Goal: Find specific fact: Find contact information

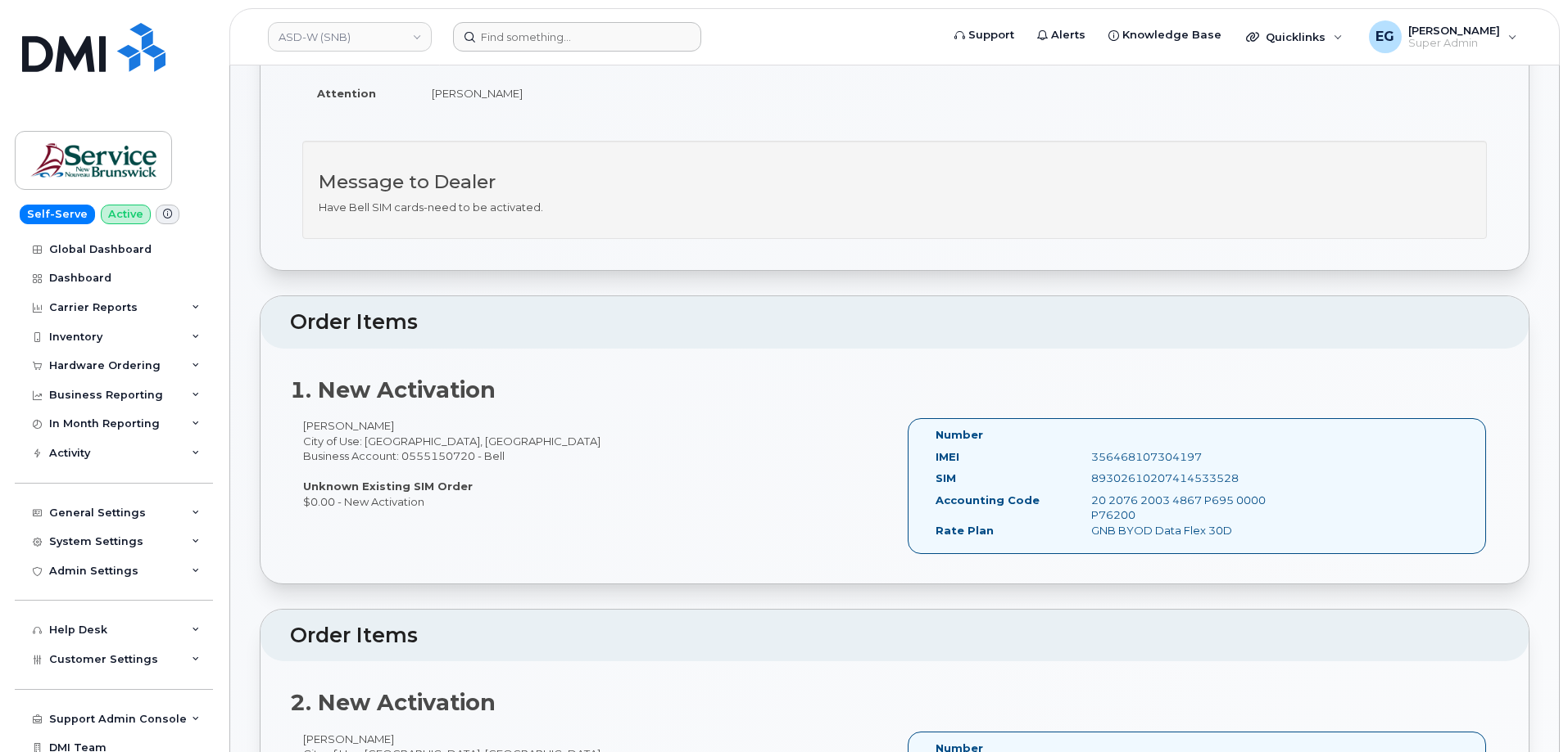
scroll to position [327, 0]
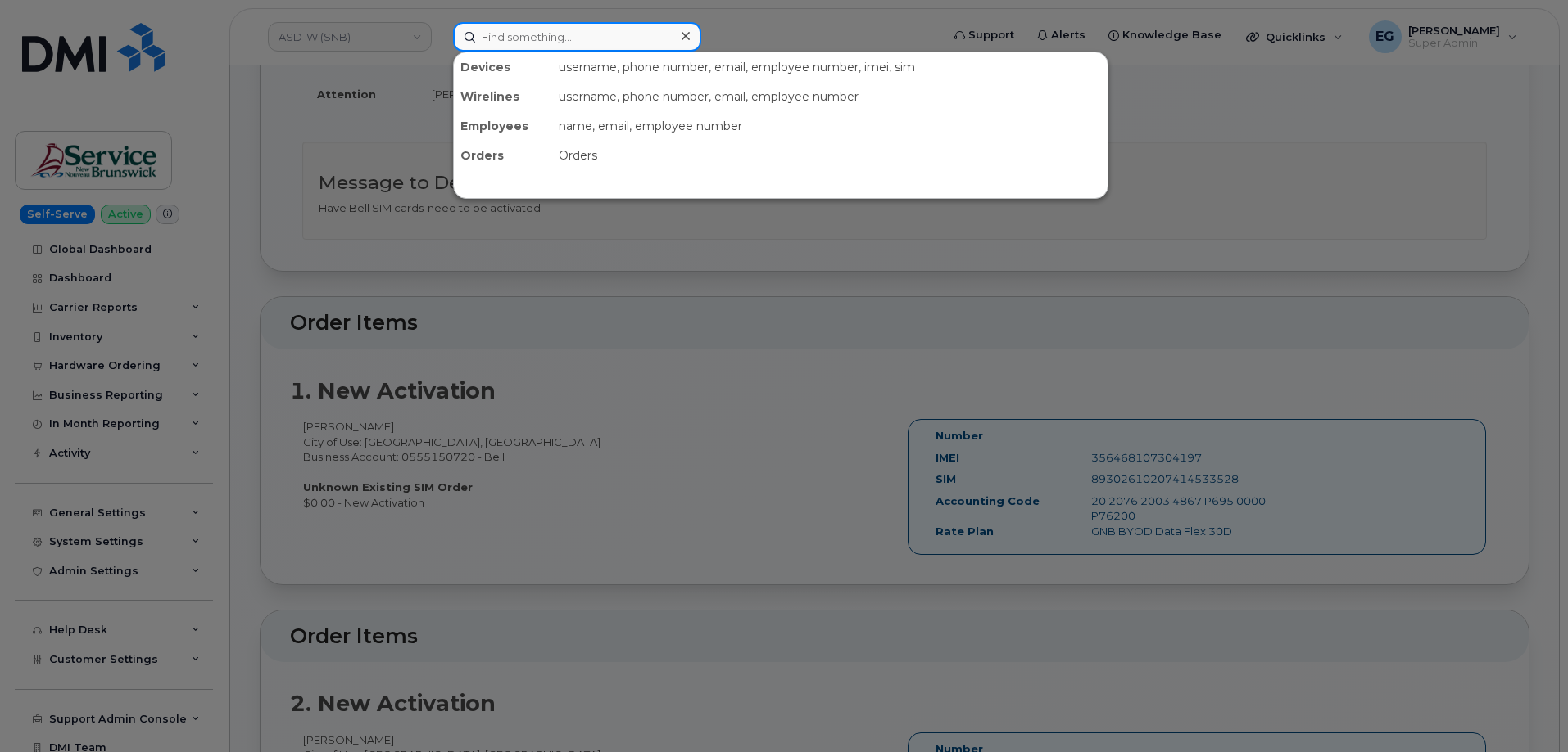
click at [573, 40] on input at bounding box center [577, 37] width 249 height 29
paste input "350673781012307"
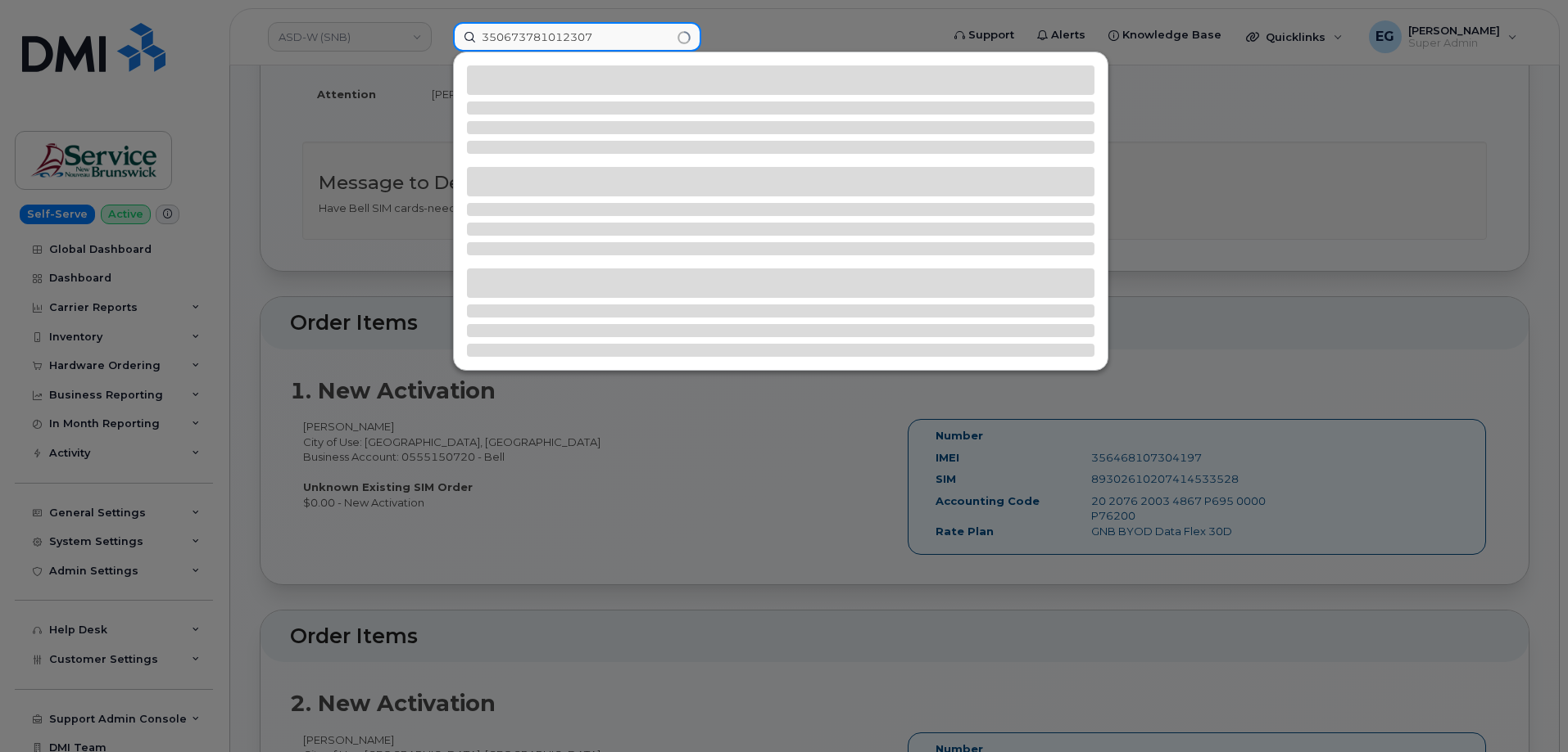
type input "350673781012307"
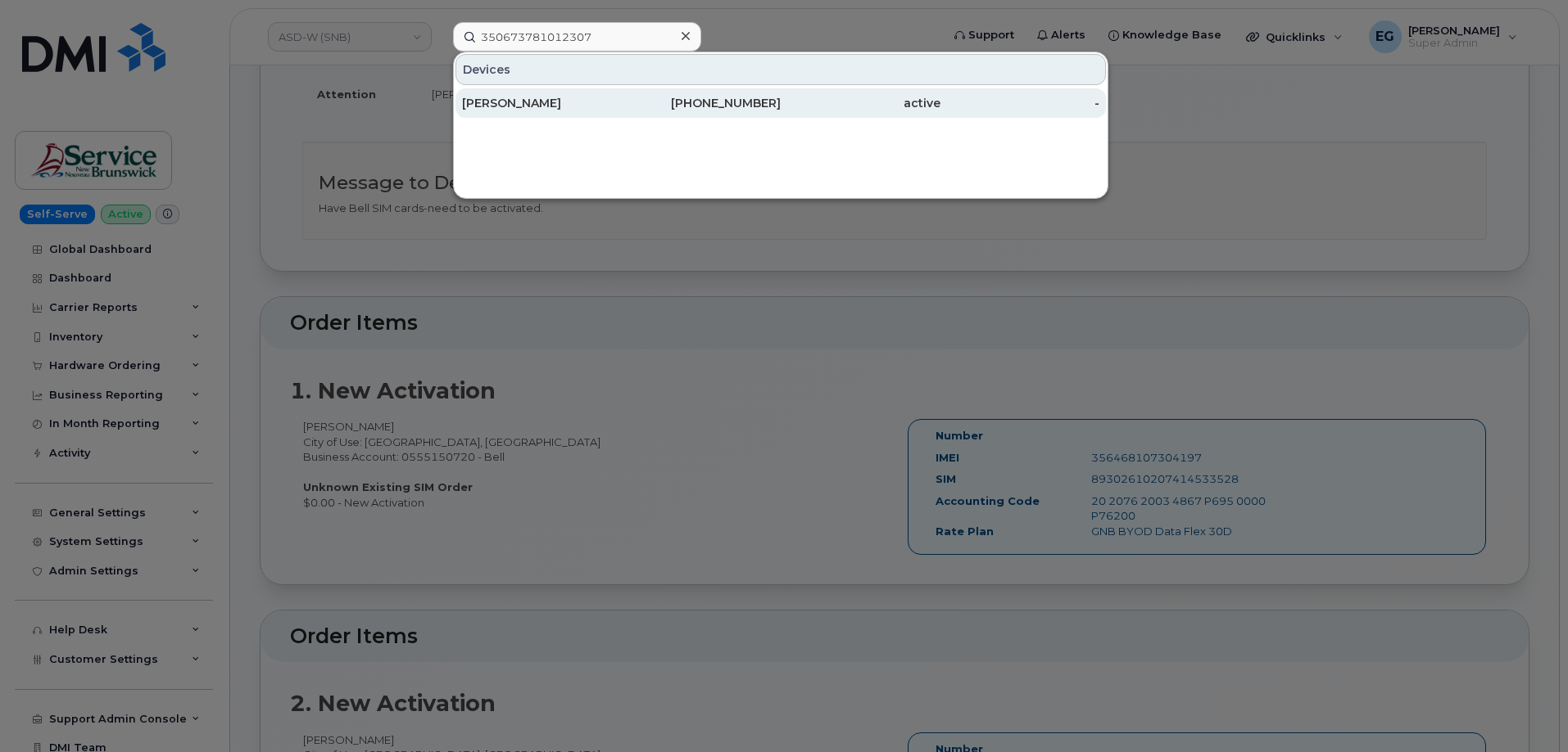
click at [578, 108] on div "Nancy Tran" at bounding box center [542, 104] width 160 height 17
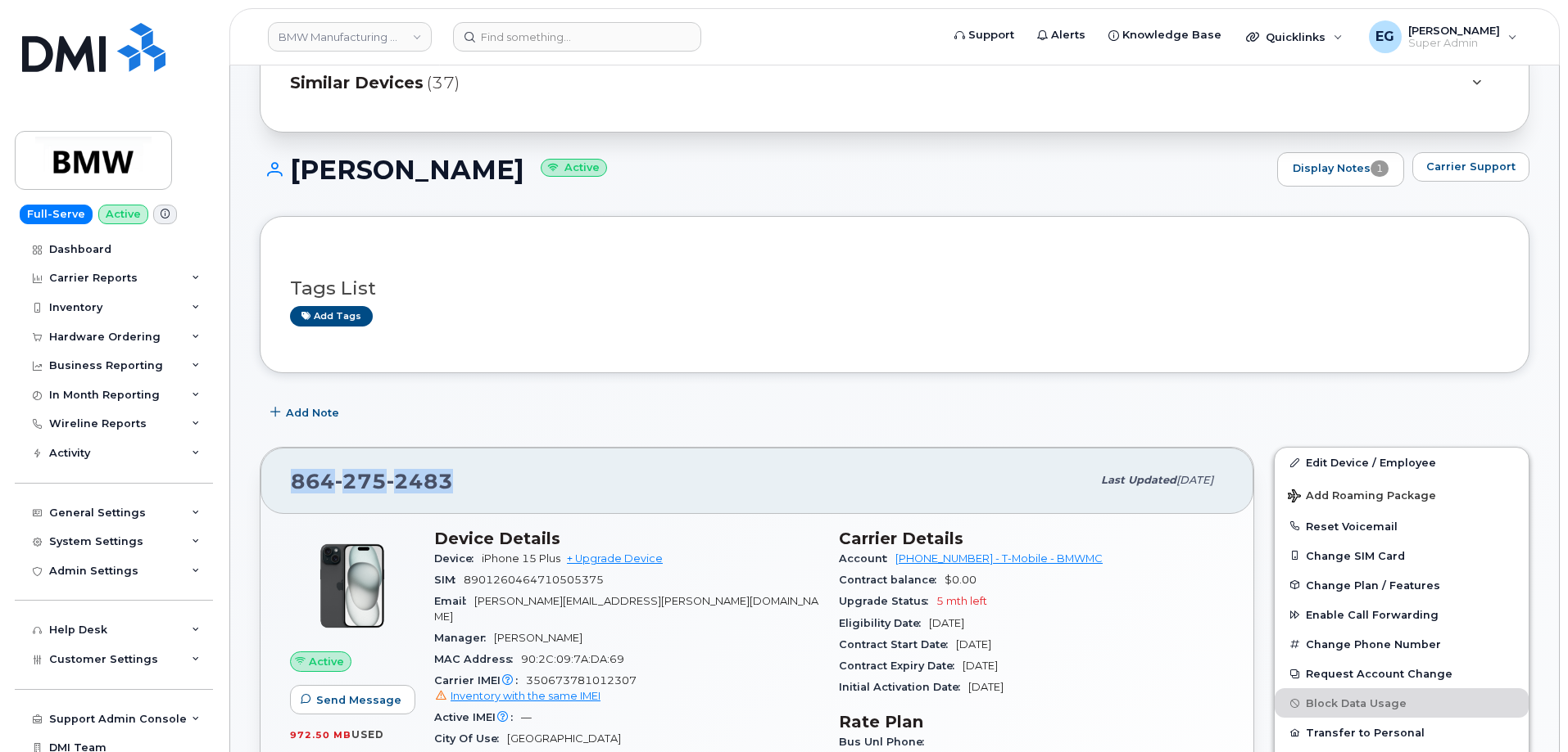
scroll to position [221, 0]
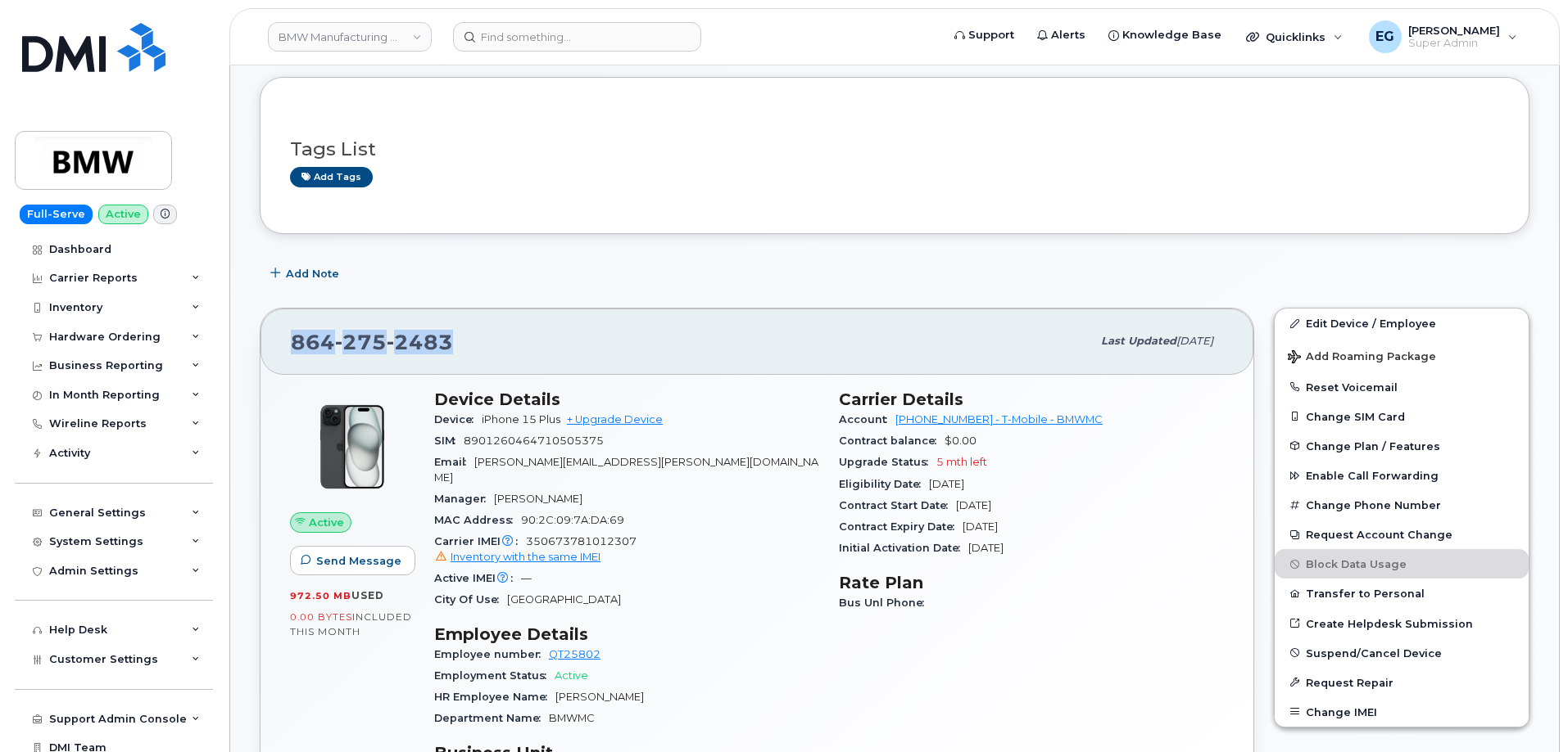
drag, startPoint x: 452, startPoint y: 348, endPoint x: 288, endPoint y: 349, distance: 164.0
click at [288, 349] on div "864 275 2483 Last updated May 27, 2025" at bounding box center [757, 341] width 993 height 65
copy span "864 275 2483"
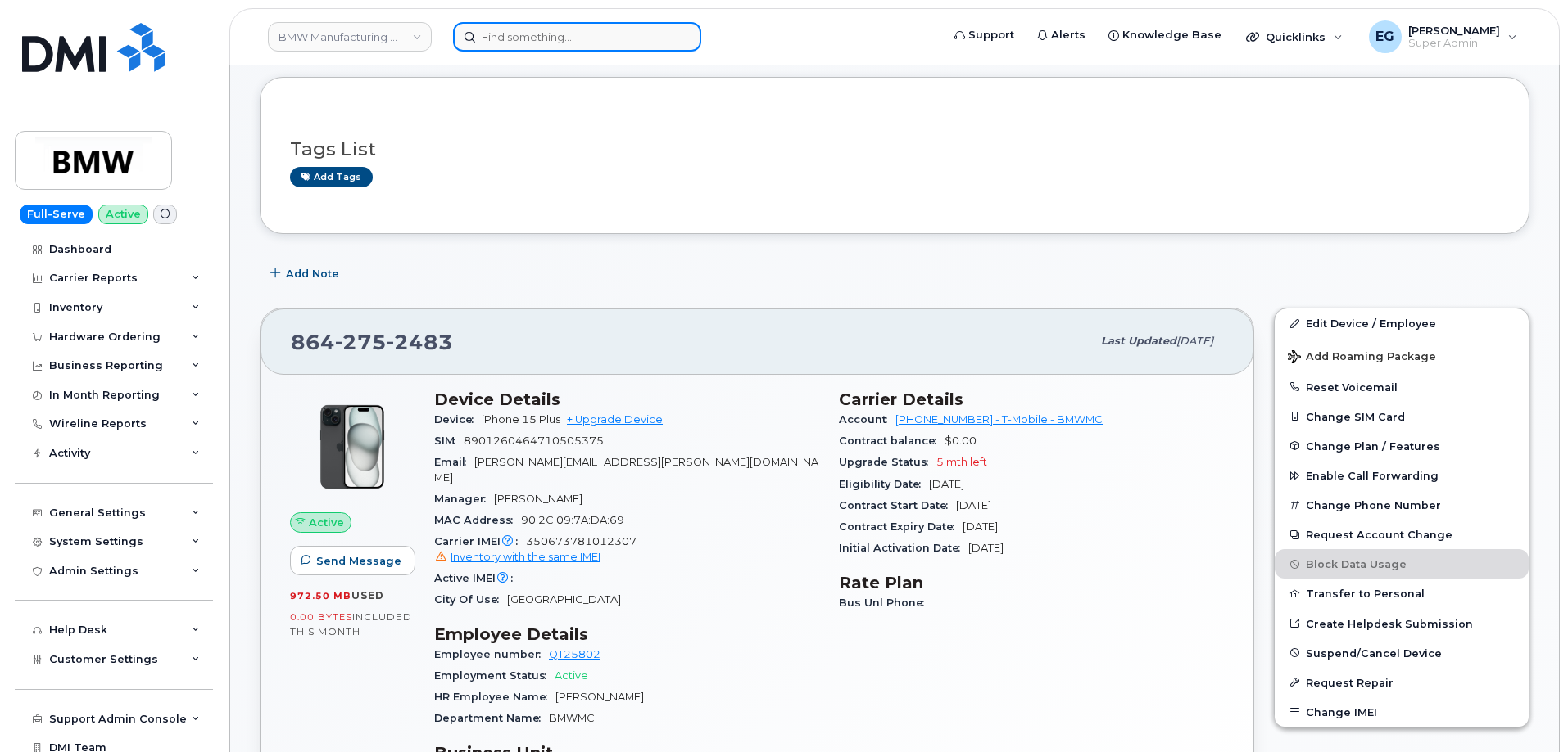
click at [592, 39] on input at bounding box center [577, 37] width 249 height 29
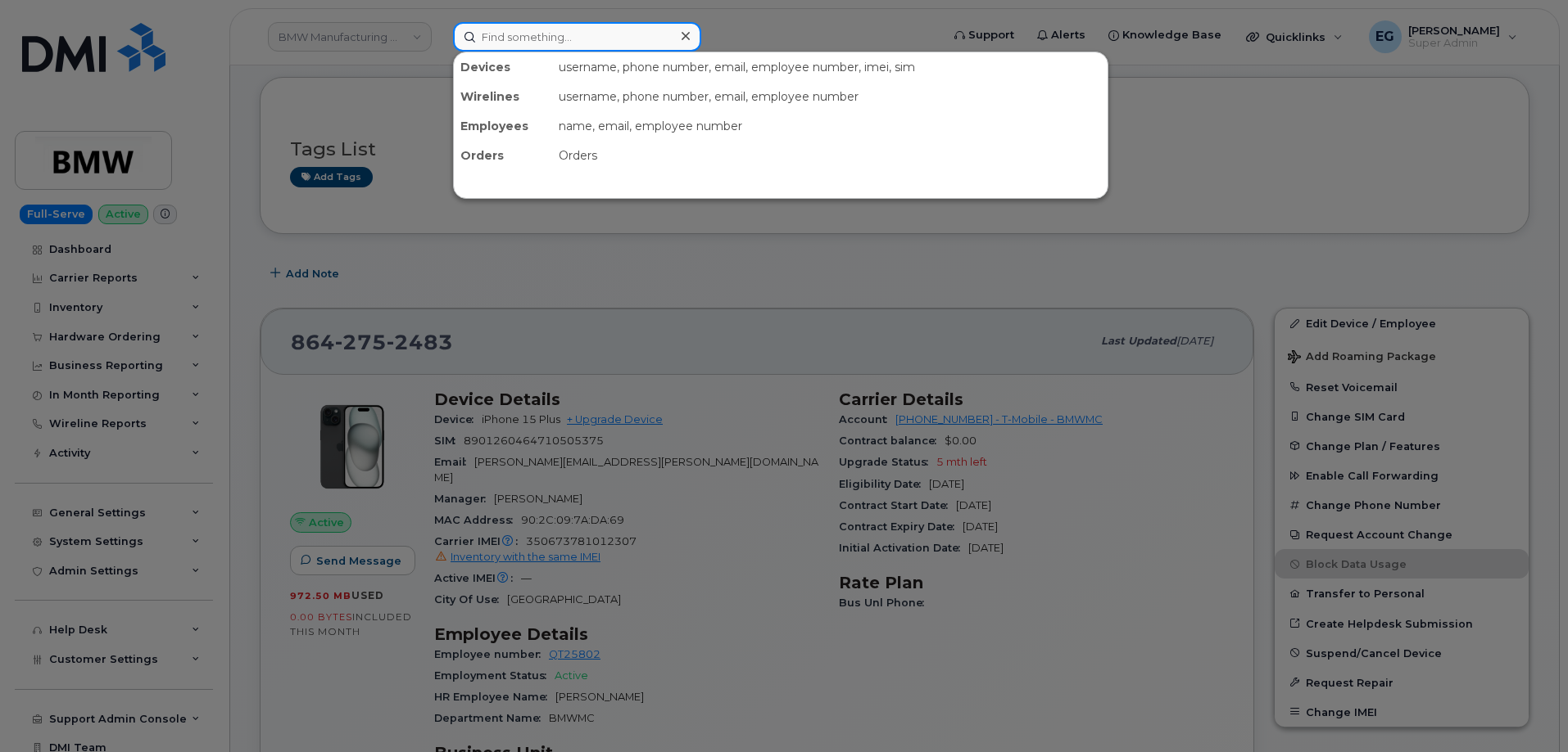
paste input "350219182836686"
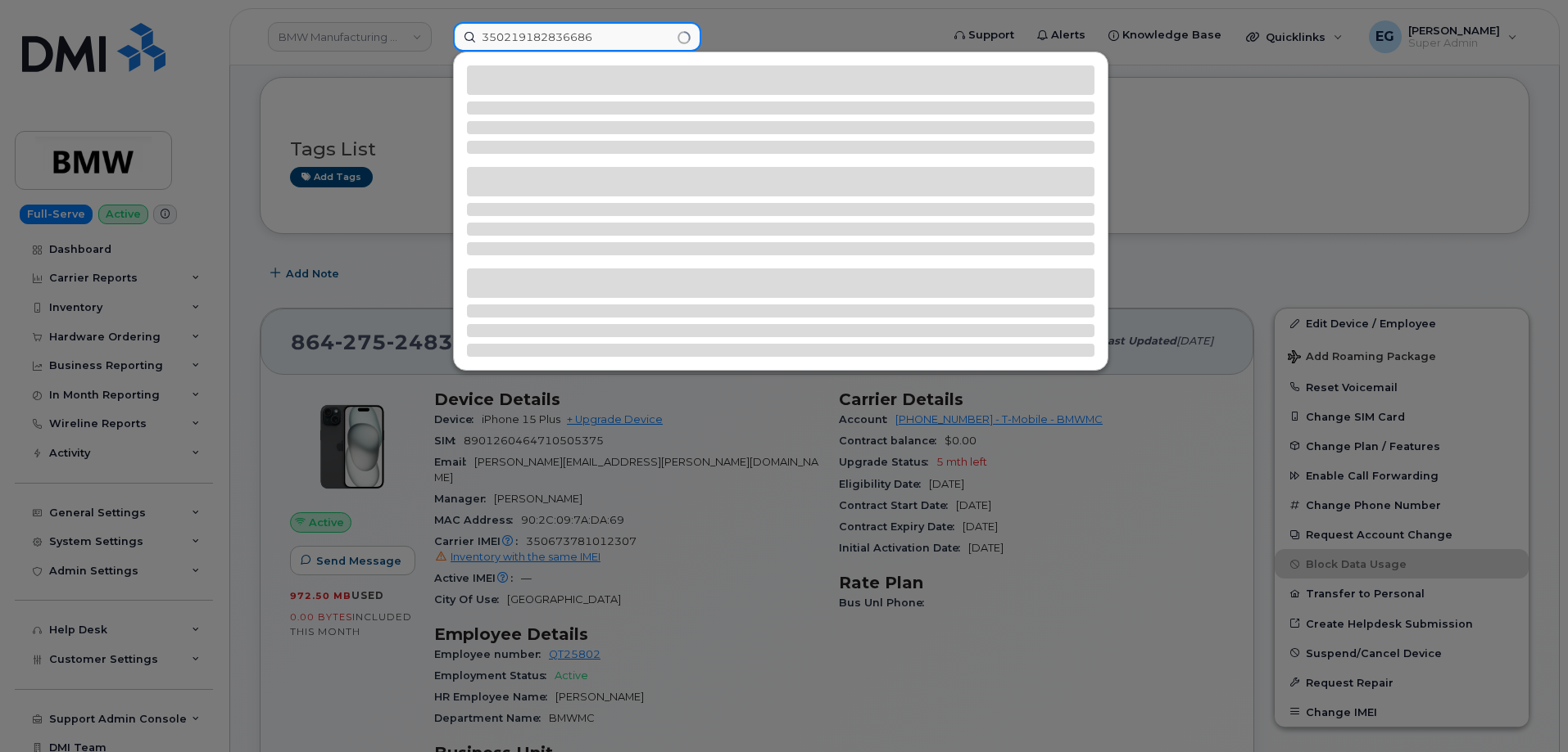
type input "350219182836686"
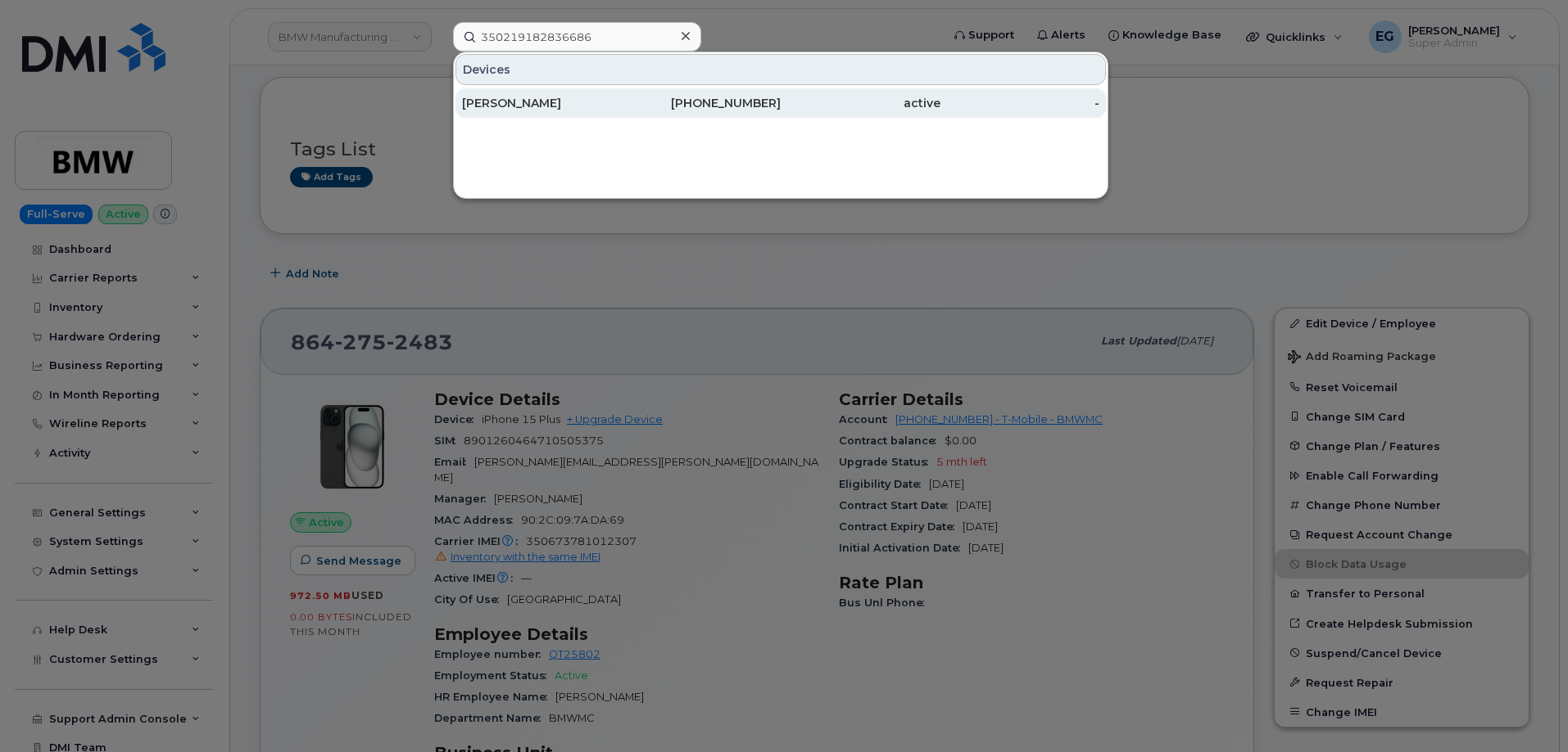
click at [729, 98] on div "551-214-9817" at bounding box center [702, 104] width 160 height 17
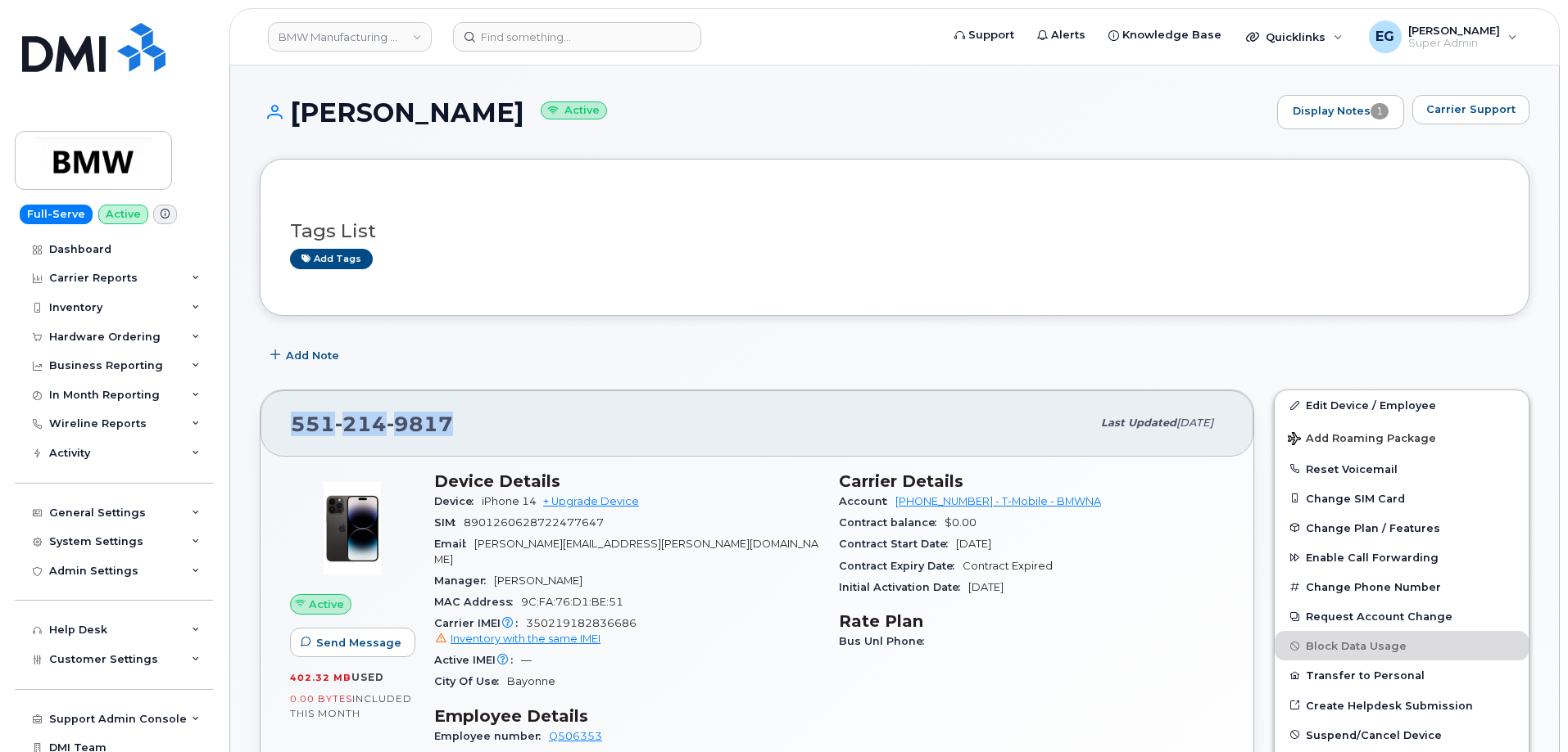
drag, startPoint x: 455, startPoint y: 442, endPoint x: 293, endPoint y: 437, distance: 162.1
click at [293, 437] on div "551 214 9817 Last updated Jun 25, 2025" at bounding box center [757, 423] width 993 height 65
copy span "551 214 9817"
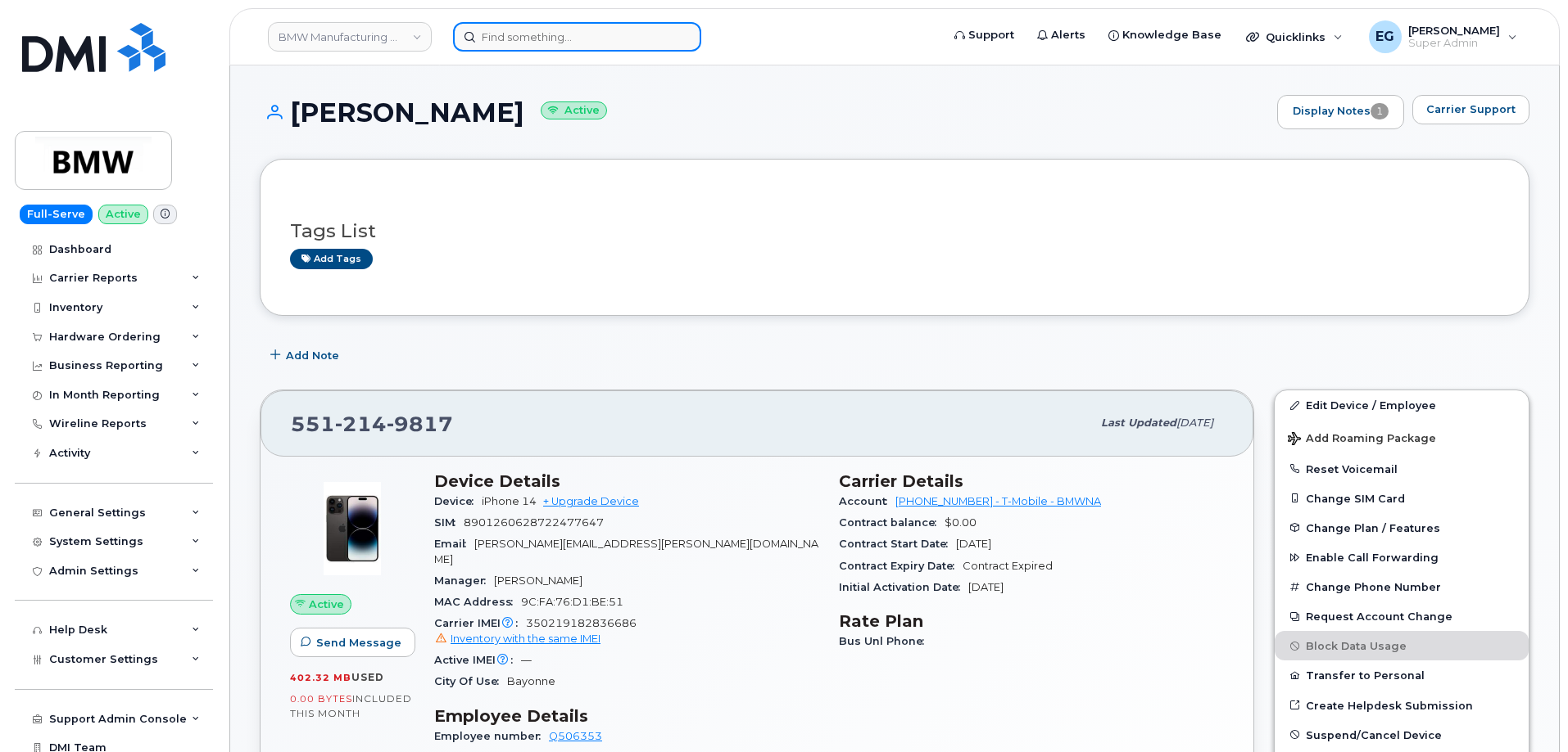
click at [632, 38] on input at bounding box center [577, 37] width 249 height 29
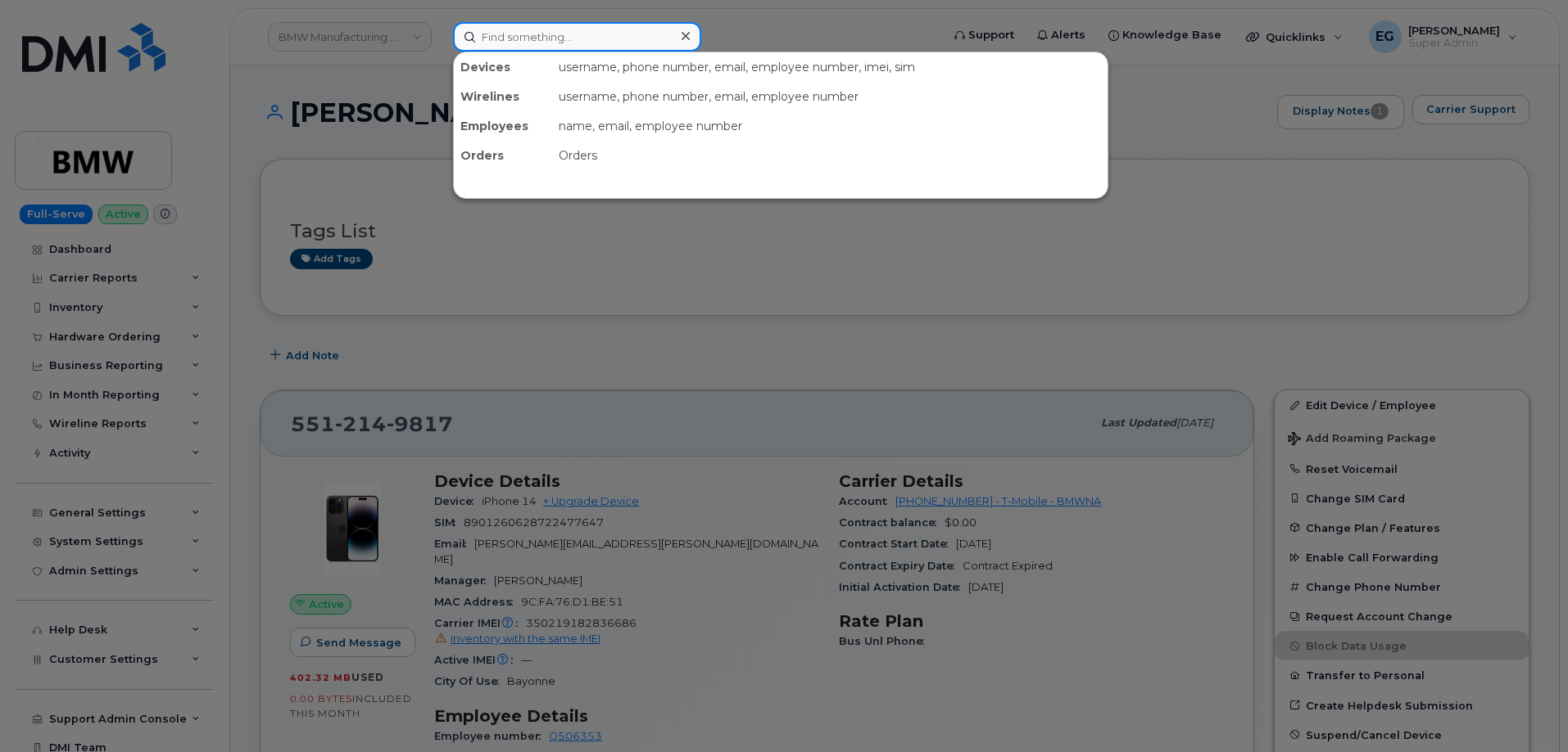
paste input "352472599186587"
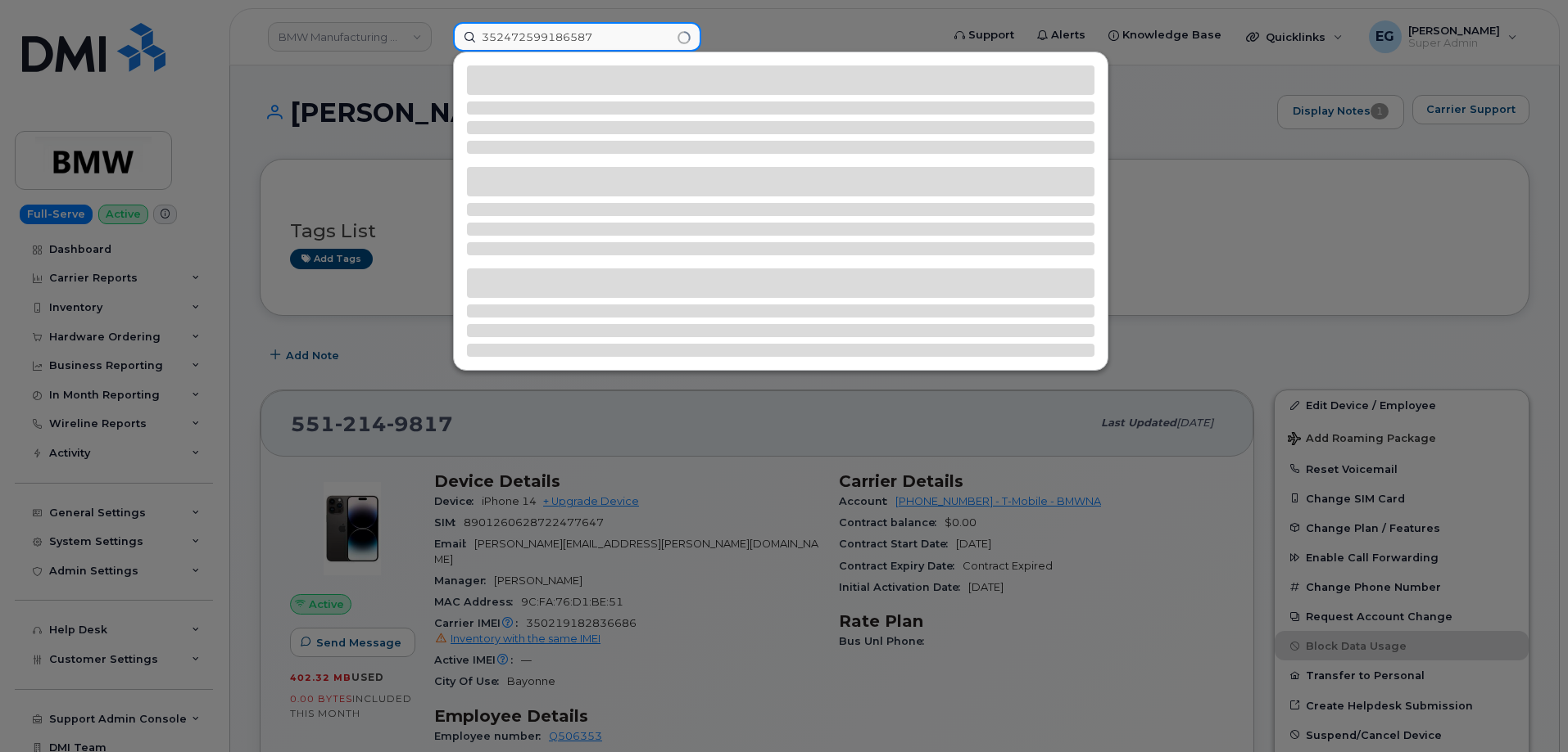
type input "352472599186587"
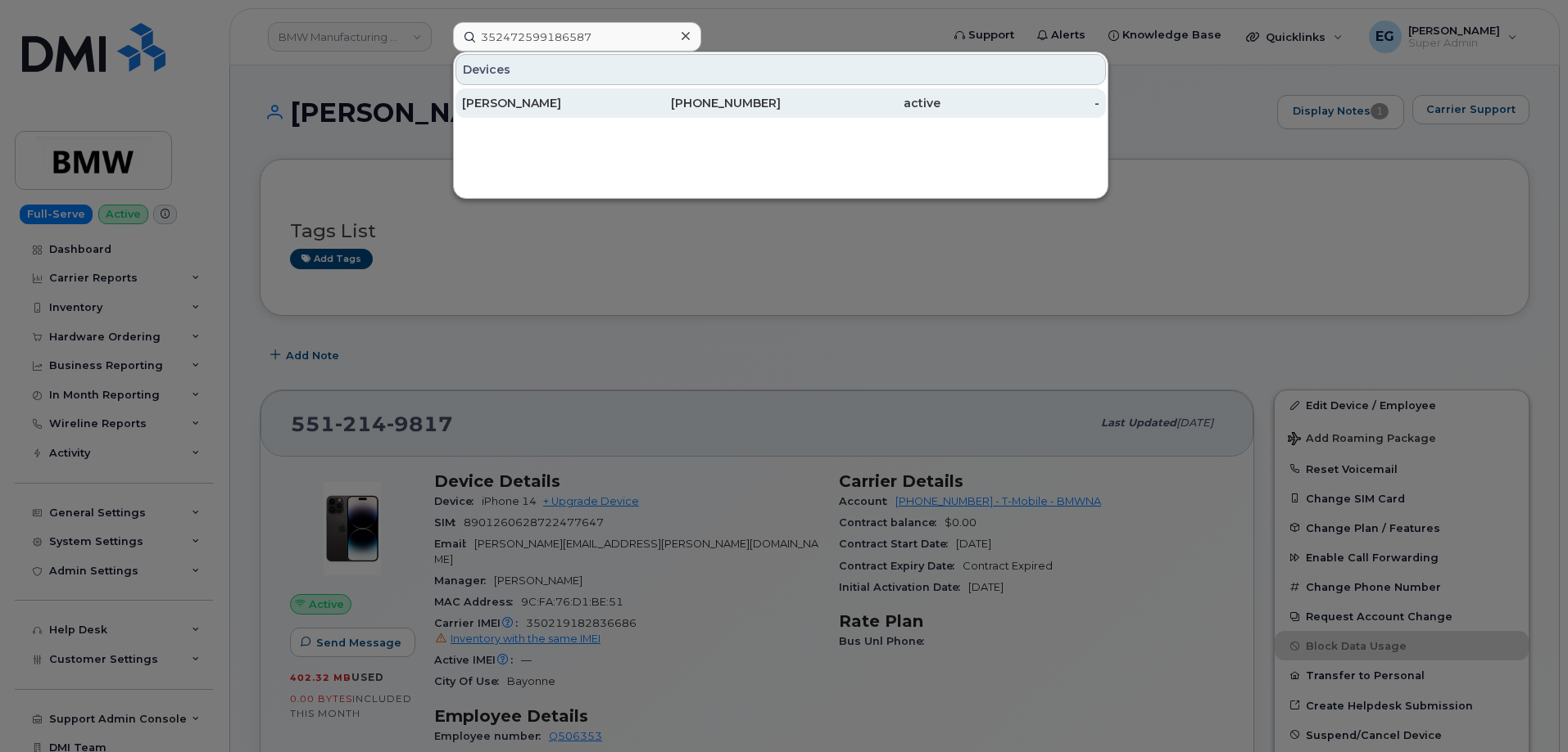
click at [684, 101] on div "864-325-0254" at bounding box center [702, 104] width 160 height 17
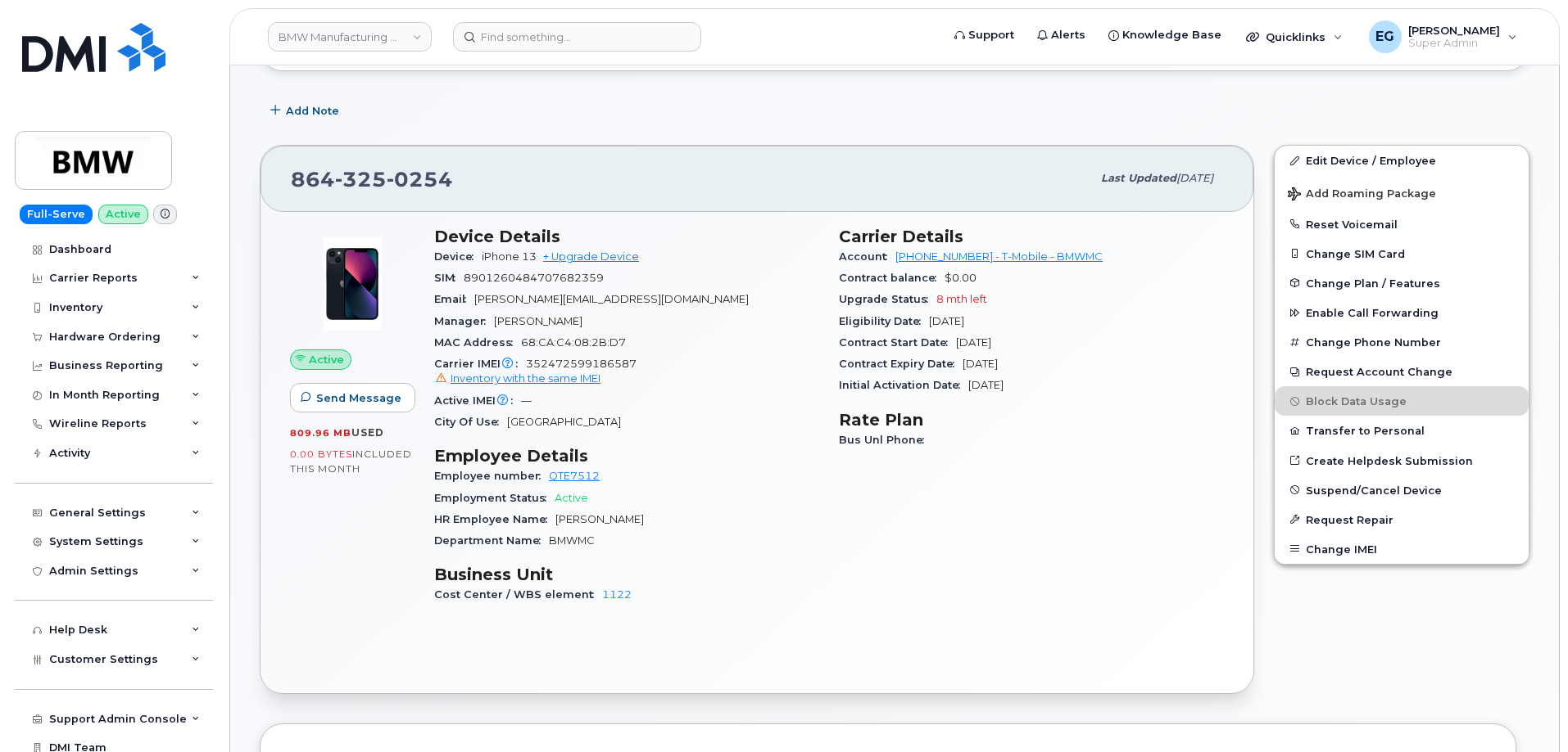
scroll to position [246, 0]
drag, startPoint x: 457, startPoint y: 179, endPoint x: 297, endPoint y: 173, distance: 160.1
click at [297, 173] on div "864 325 0254" at bounding box center [691, 177] width 800 height 34
copy span "864 325 0254"
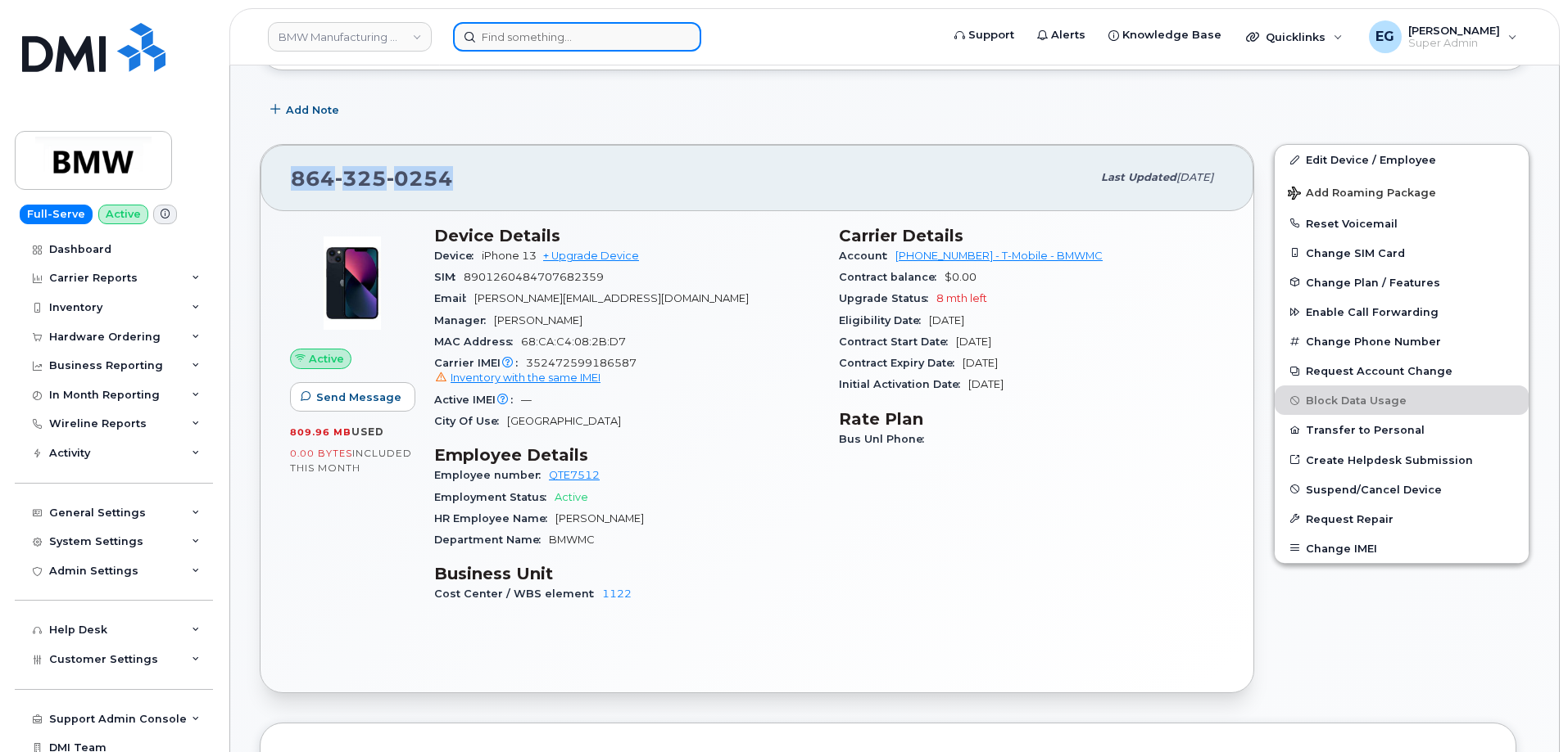
click at [524, 28] on input at bounding box center [577, 37] width 249 height 29
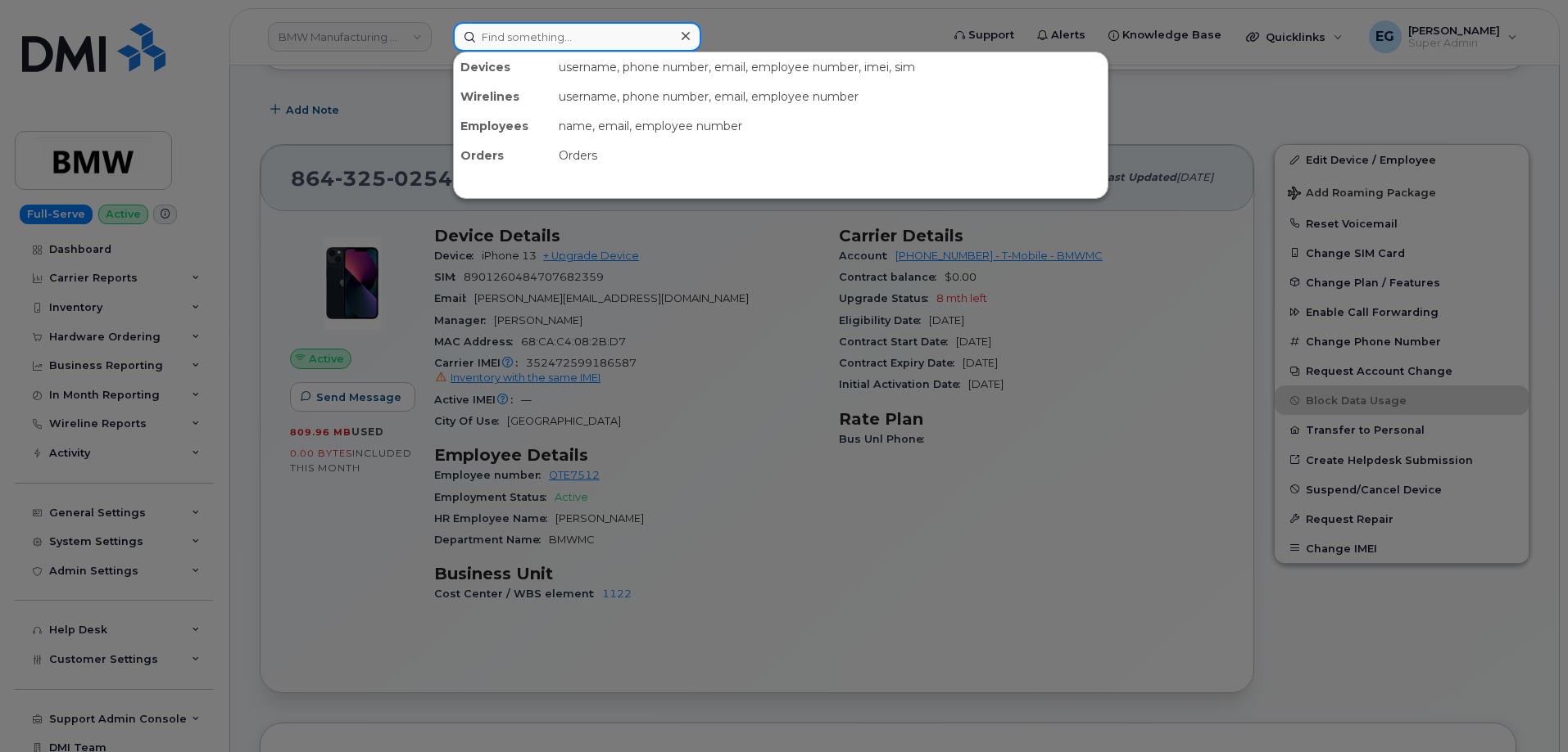
paste input "357895534497500"
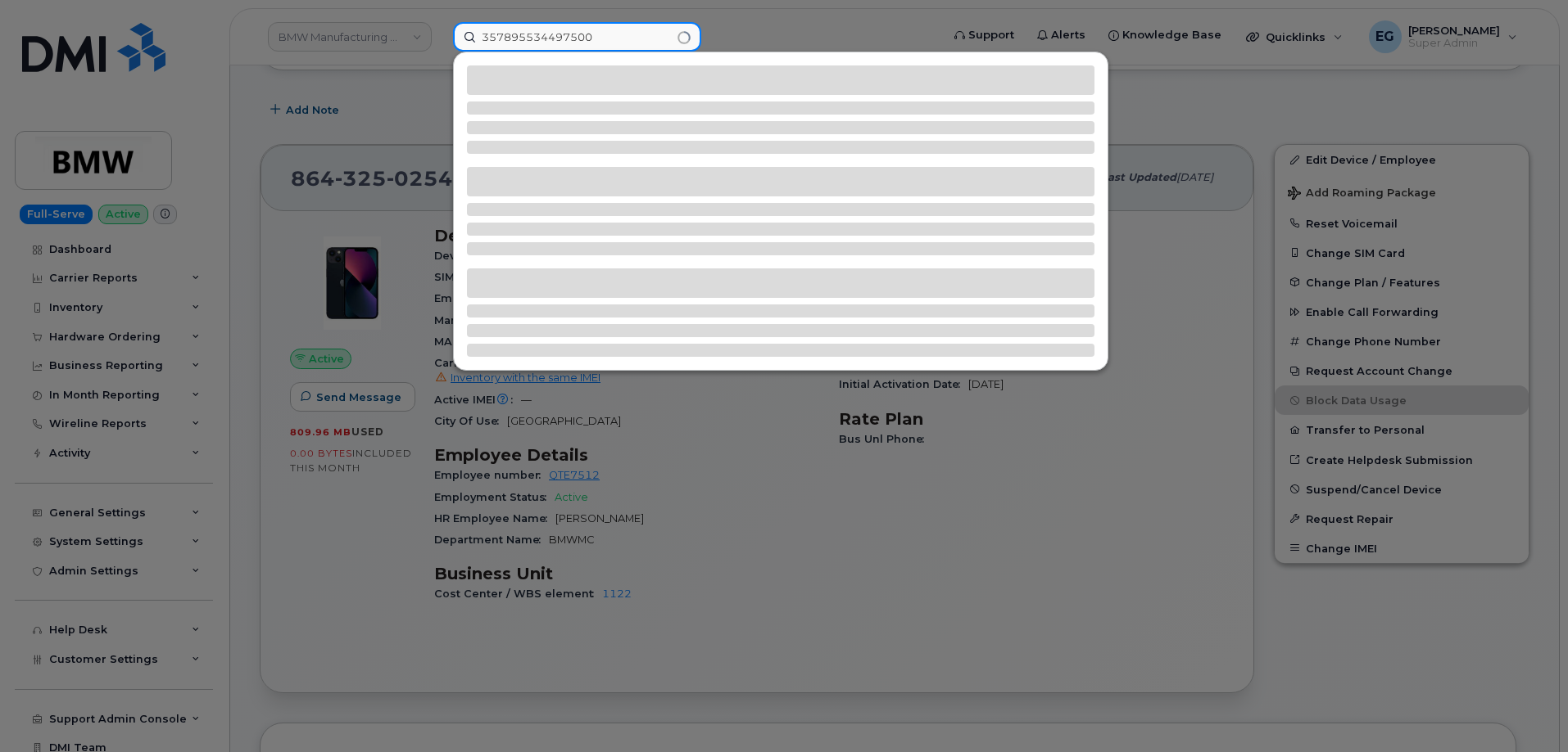
type input "357895534497500"
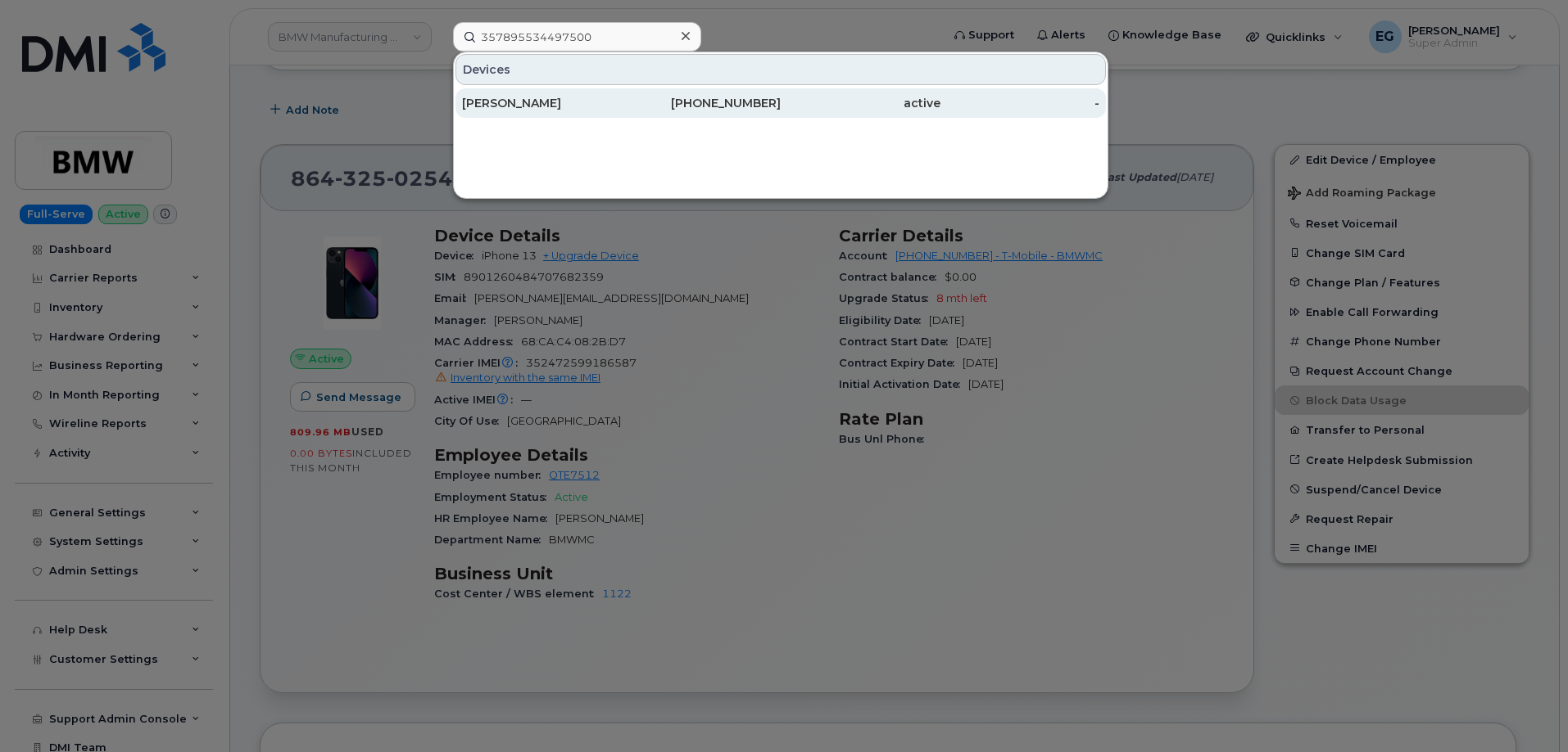
click at [634, 105] on div "864-922-9217" at bounding box center [702, 104] width 160 height 17
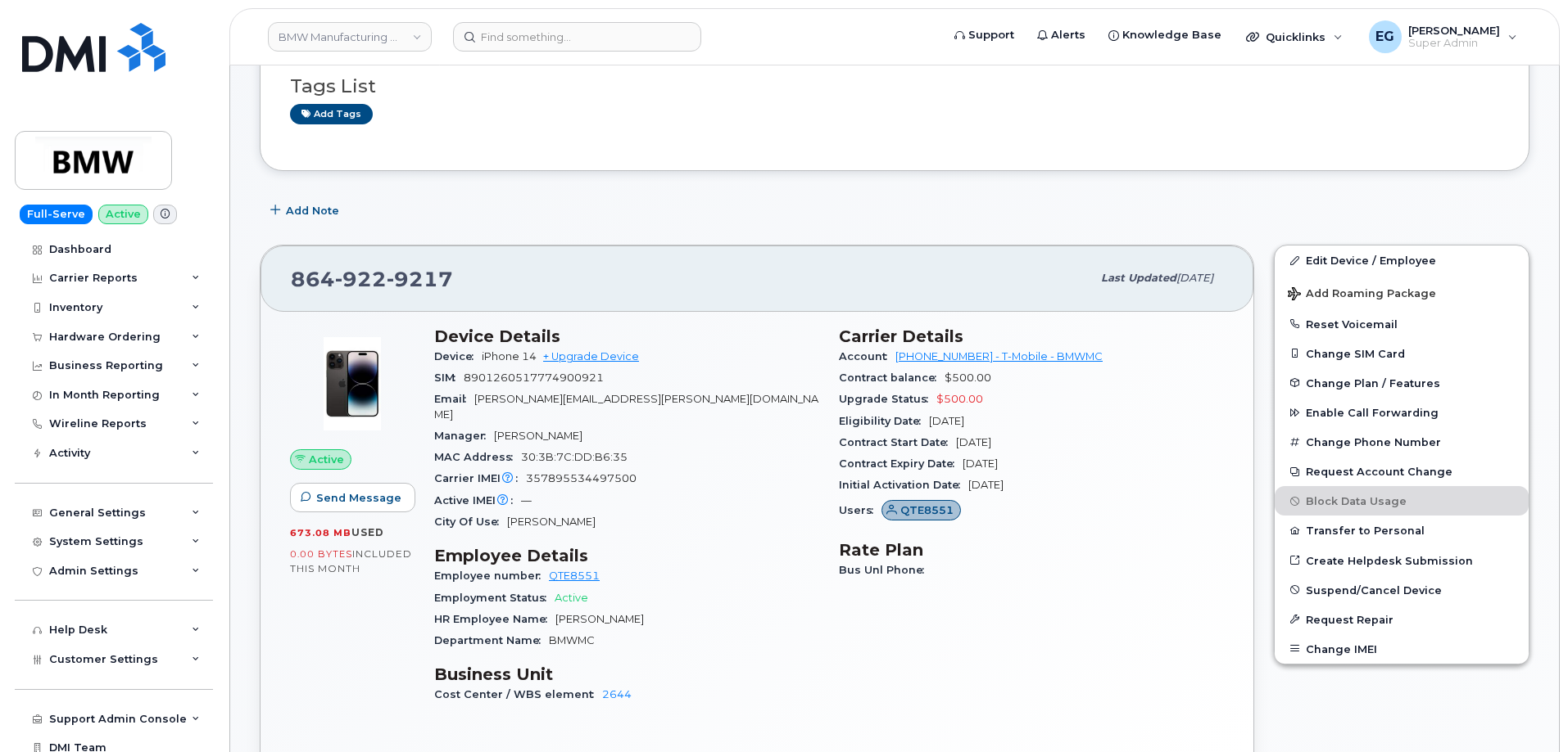
scroll to position [164, 0]
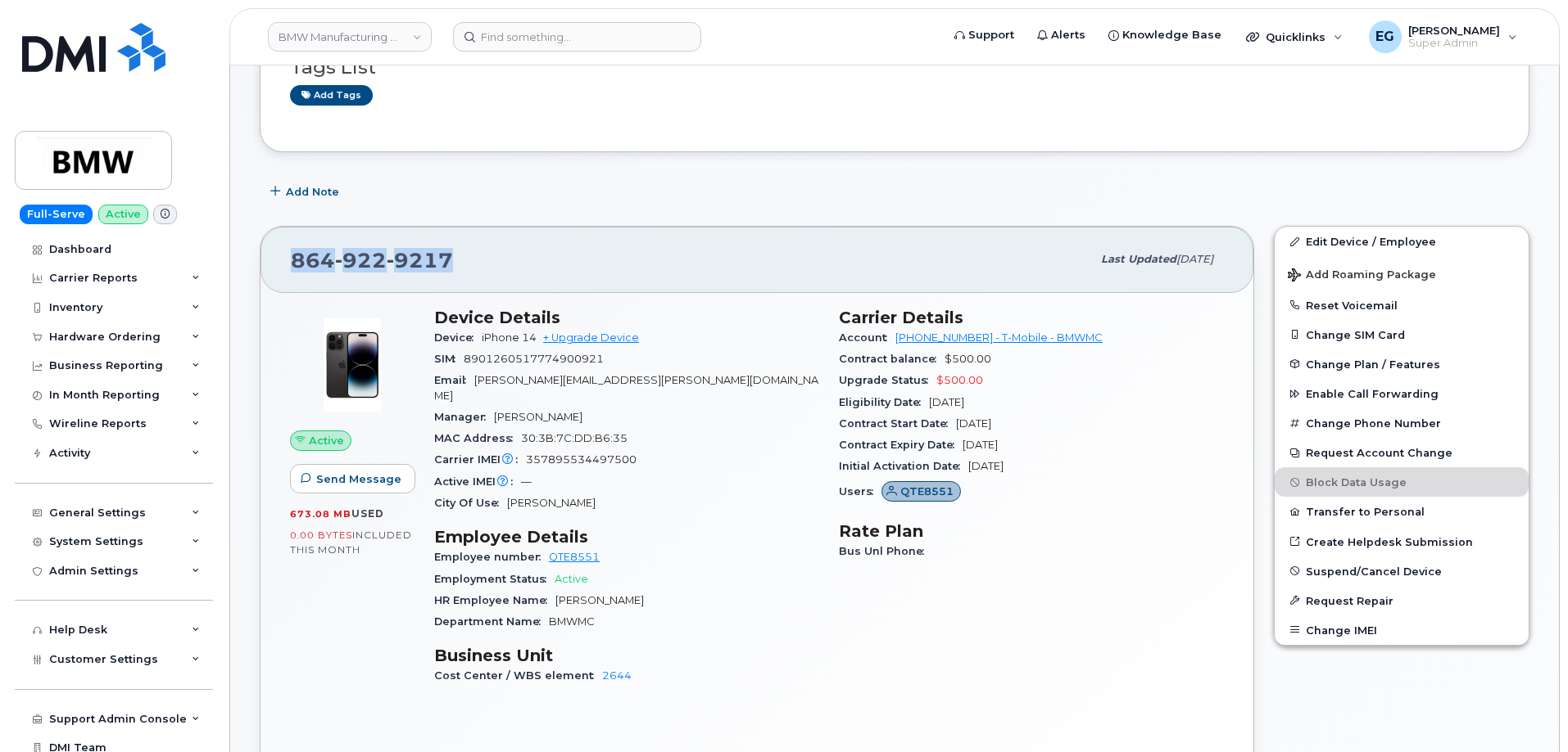
drag, startPoint x: 471, startPoint y: 270, endPoint x: 280, endPoint y: 272, distance: 191.0
click at [280, 272] on div "[PHONE_NUMBER] Last updated [DATE]" at bounding box center [757, 259] width 993 height 65
copy span "[PHONE_NUMBER]"
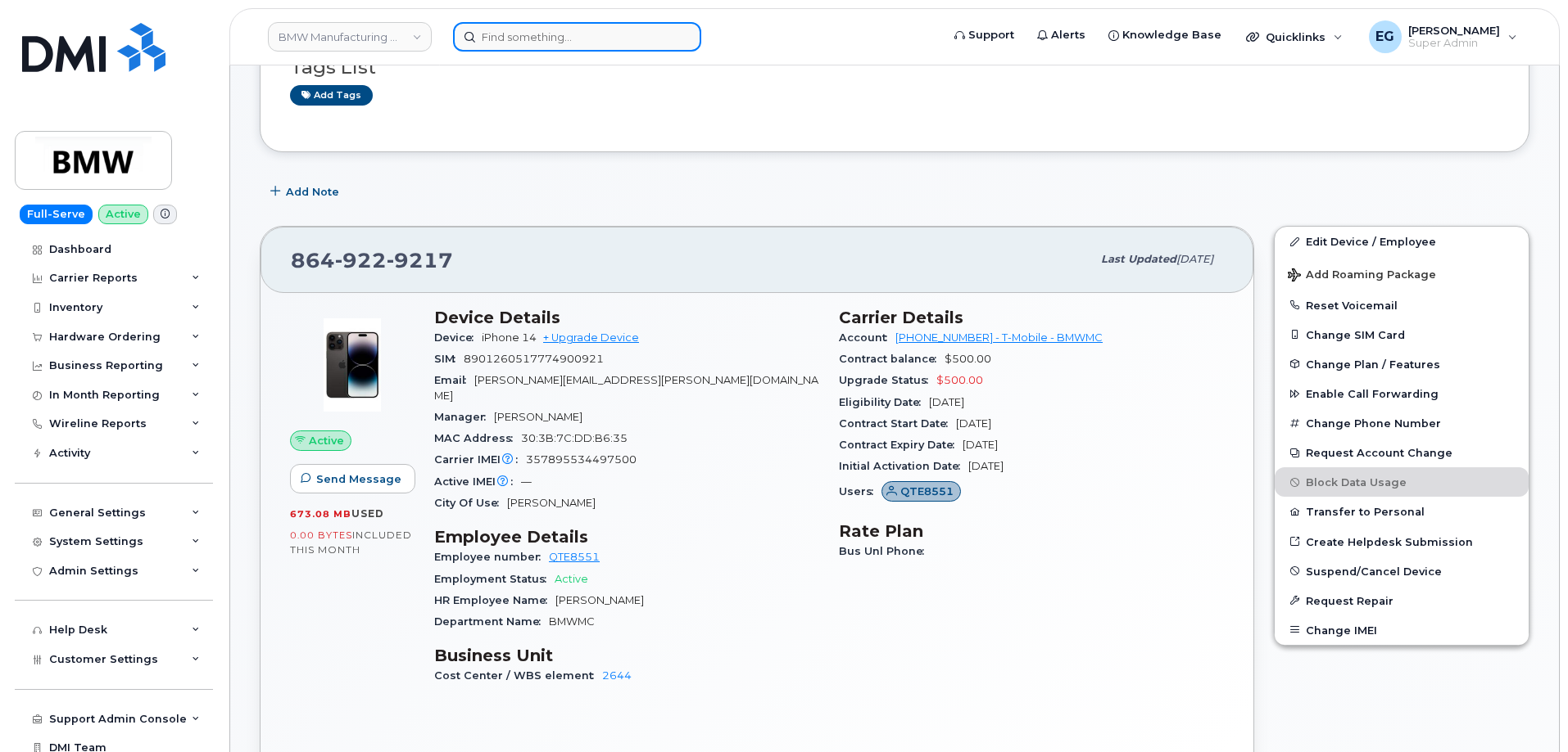
click at [589, 39] on input at bounding box center [577, 37] width 249 height 29
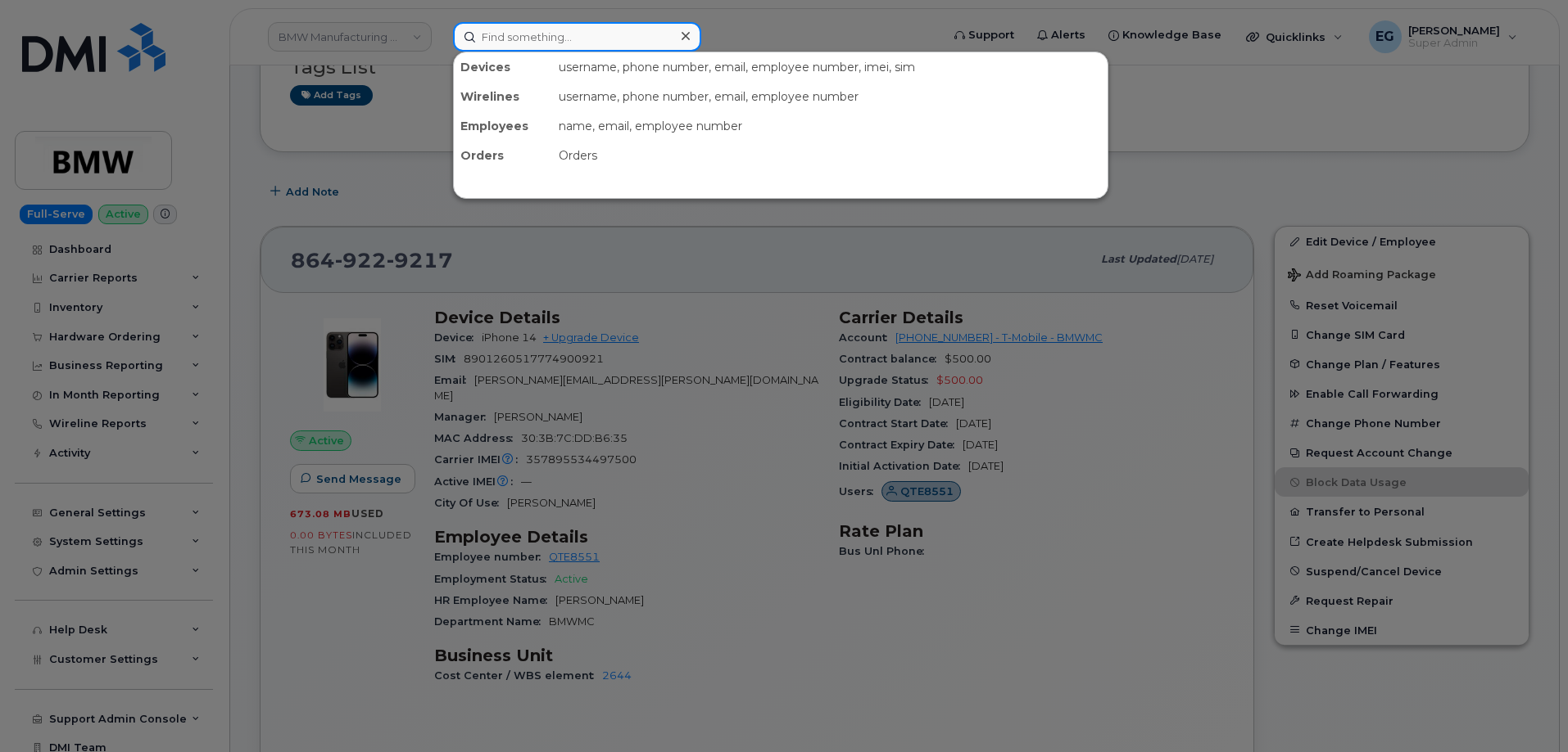
paste input "358654499180364"
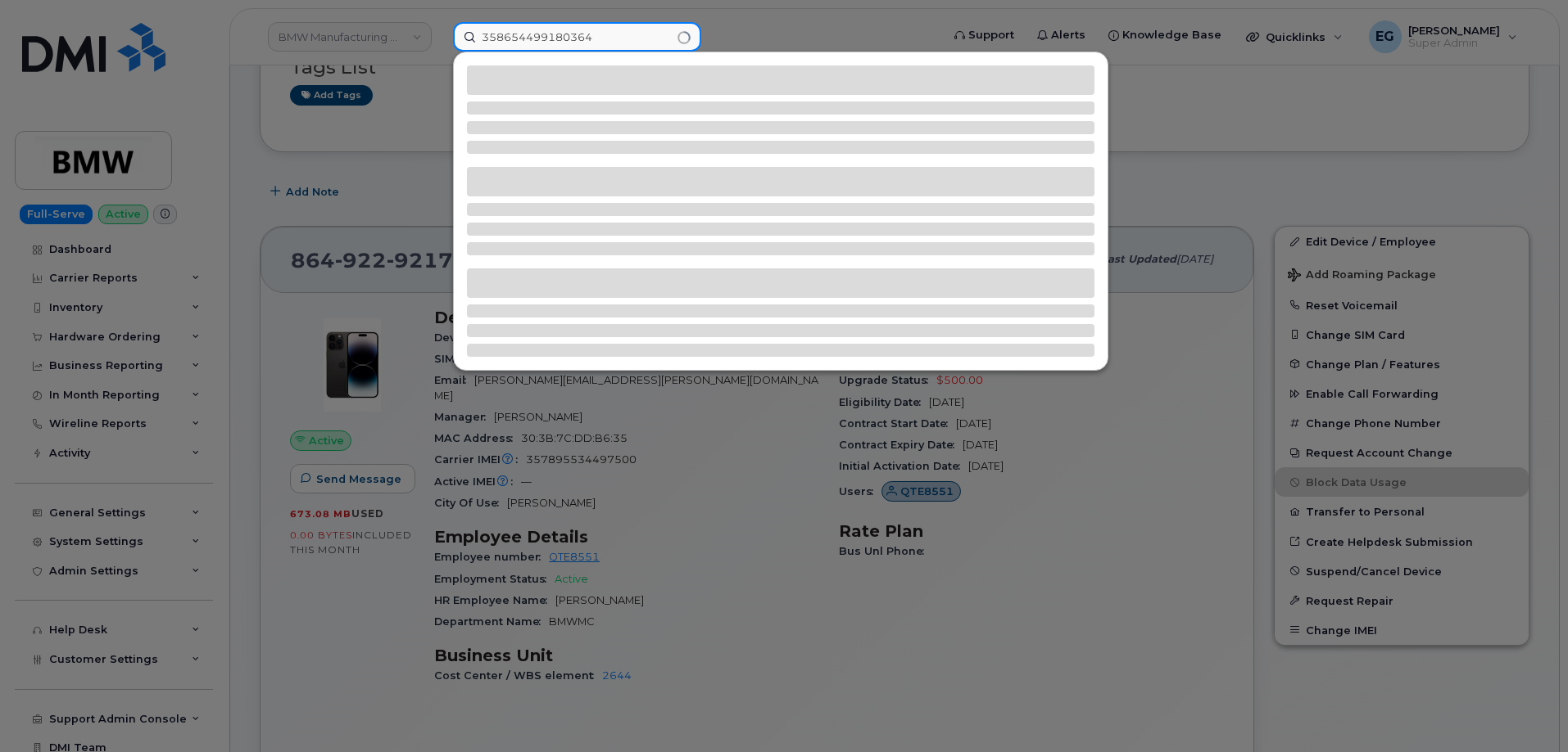
type input "358654499180364"
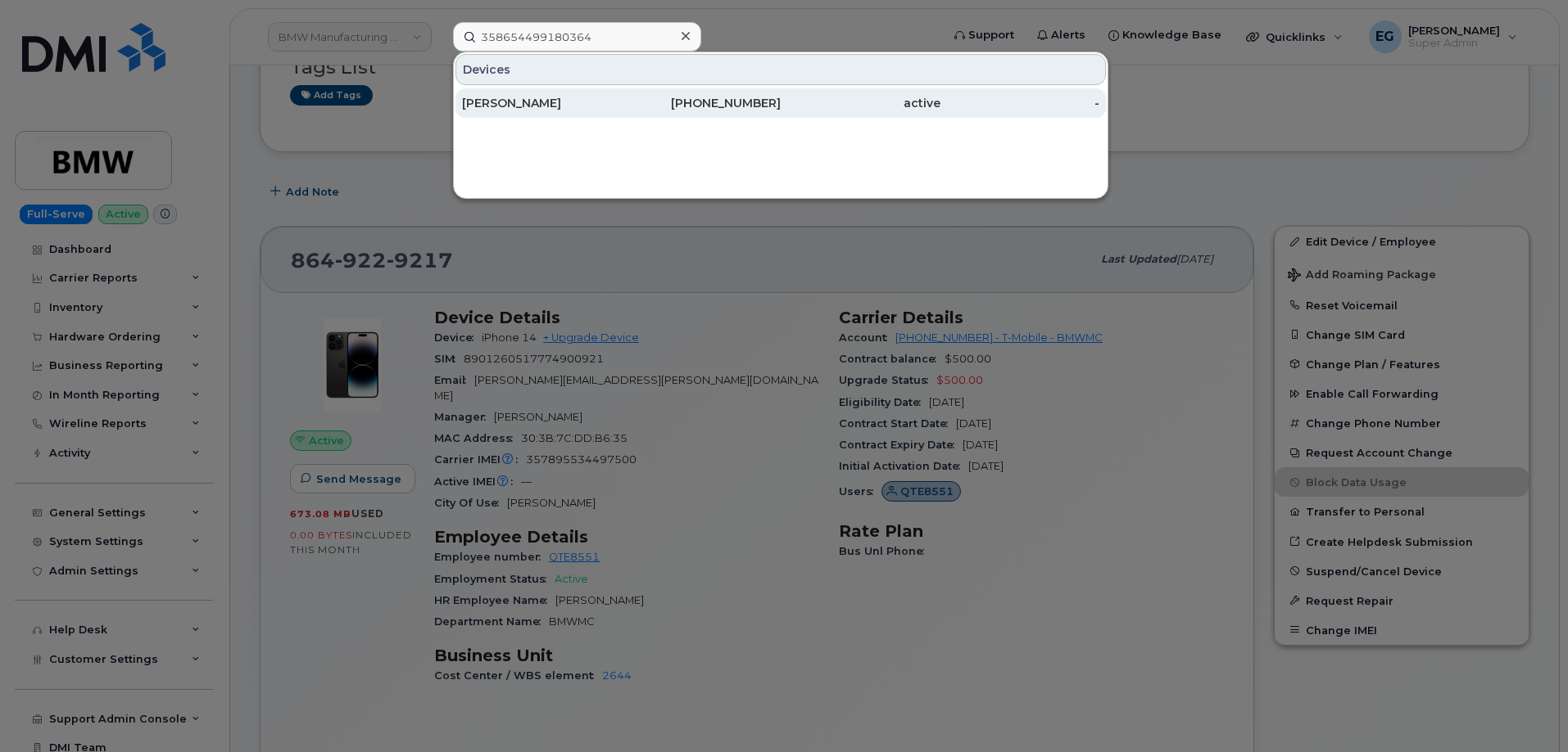
click at [715, 100] on div "864-569-9222" at bounding box center [702, 104] width 160 height 17
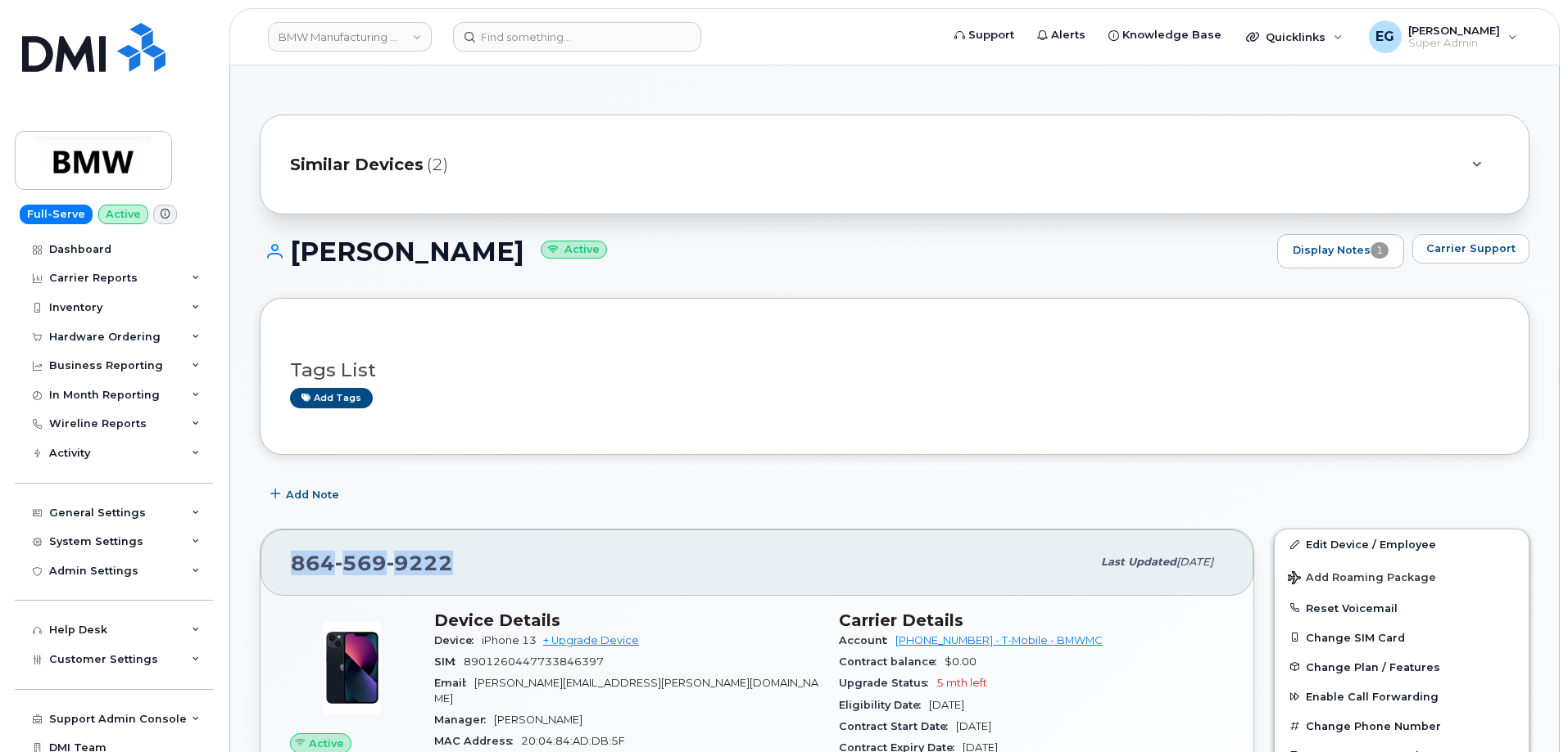
drag, startPoint x: 481, startPoint y: 554, endPoint x: 293, endPoint y: 573, distance: 189.0
click at [293, 573] on div "[PHONE_NUMBER]" at bounding box center [691, 562] width 800 height 34
copy span "[PHONE_NUMBER]"
